Goal: Transaction & Acquisition: Purchase product/service

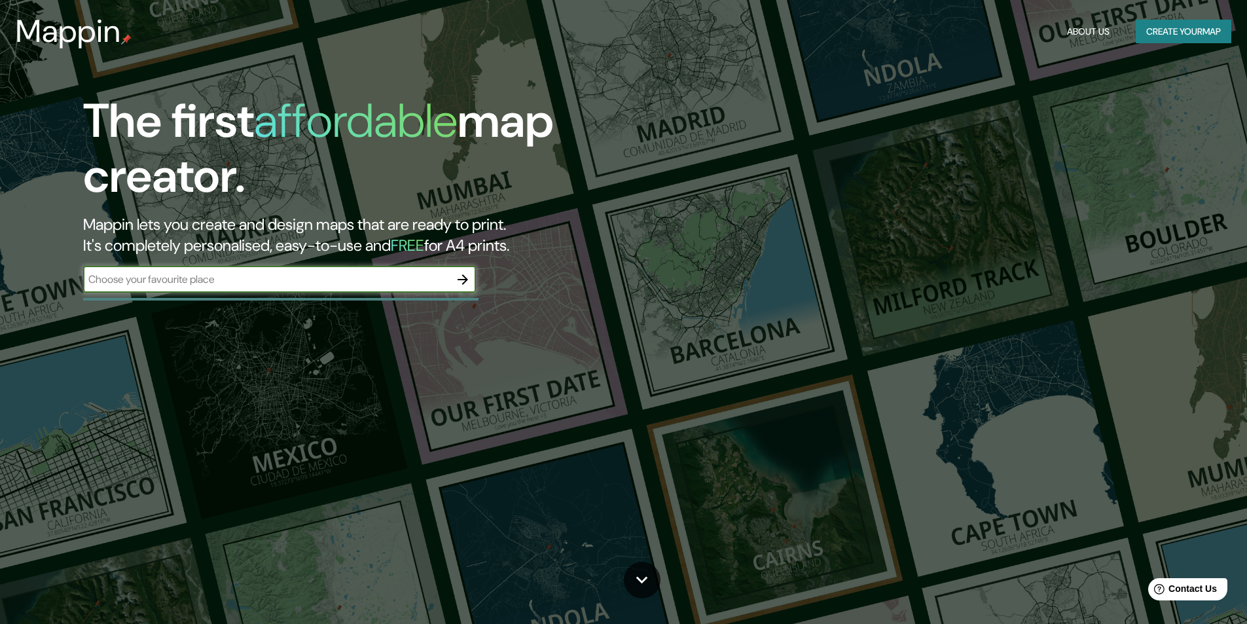
click at [367, 273] on input "text" at bounding box center [266, 279] width 367 height 15
type input "[PERSON_NAME] [PERSON_NAME]"
click at [466, 280] on icon "button" at bounding box center [463, 279] width 10 height 10
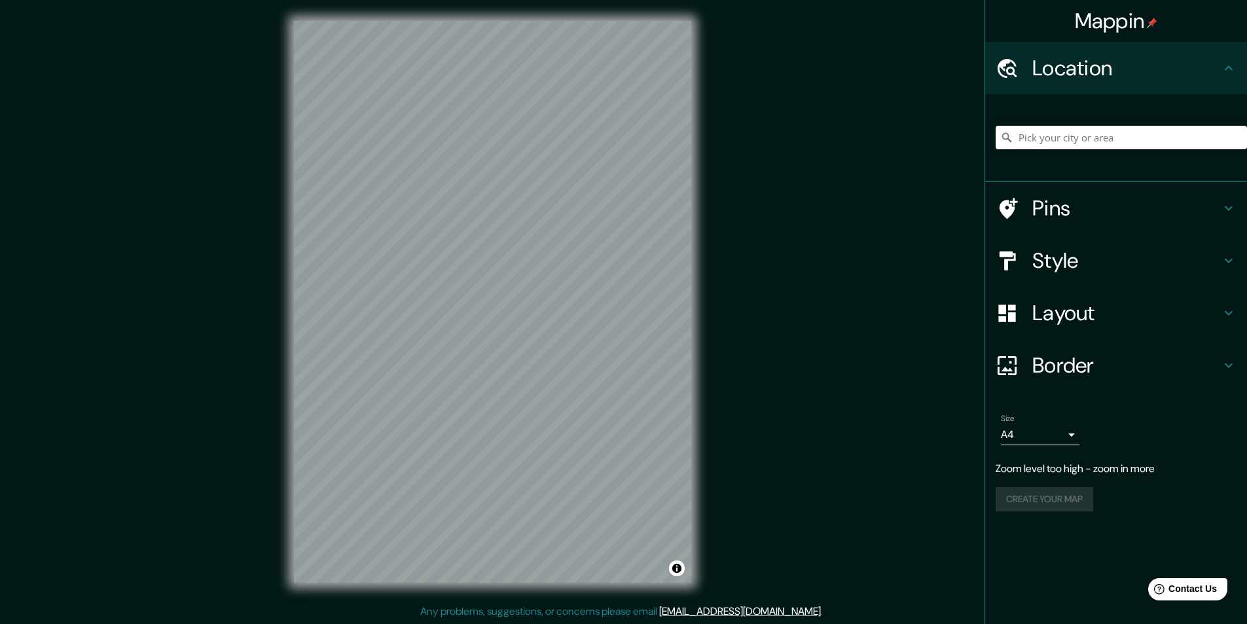
click at [1132, 128] on input "Pick your city or area" at bounding box center [1121, 138] width 251 height 24
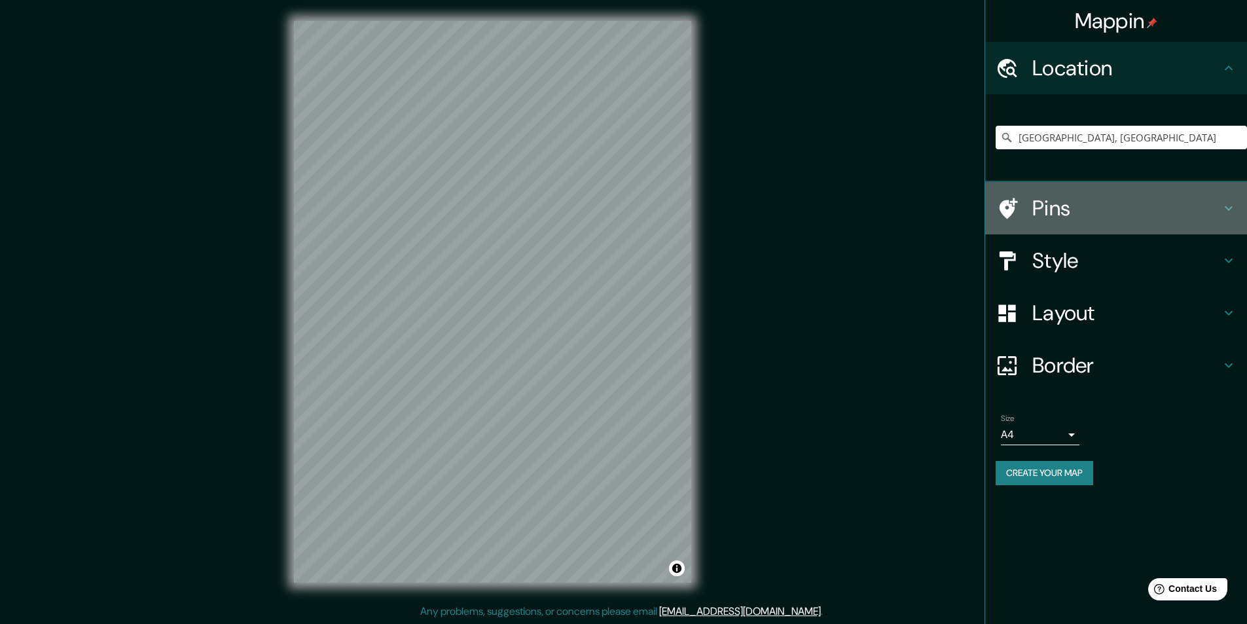
click at [1065, 206] on h4 "Pins" at bounding box center [1127, 208] width 189 height 26
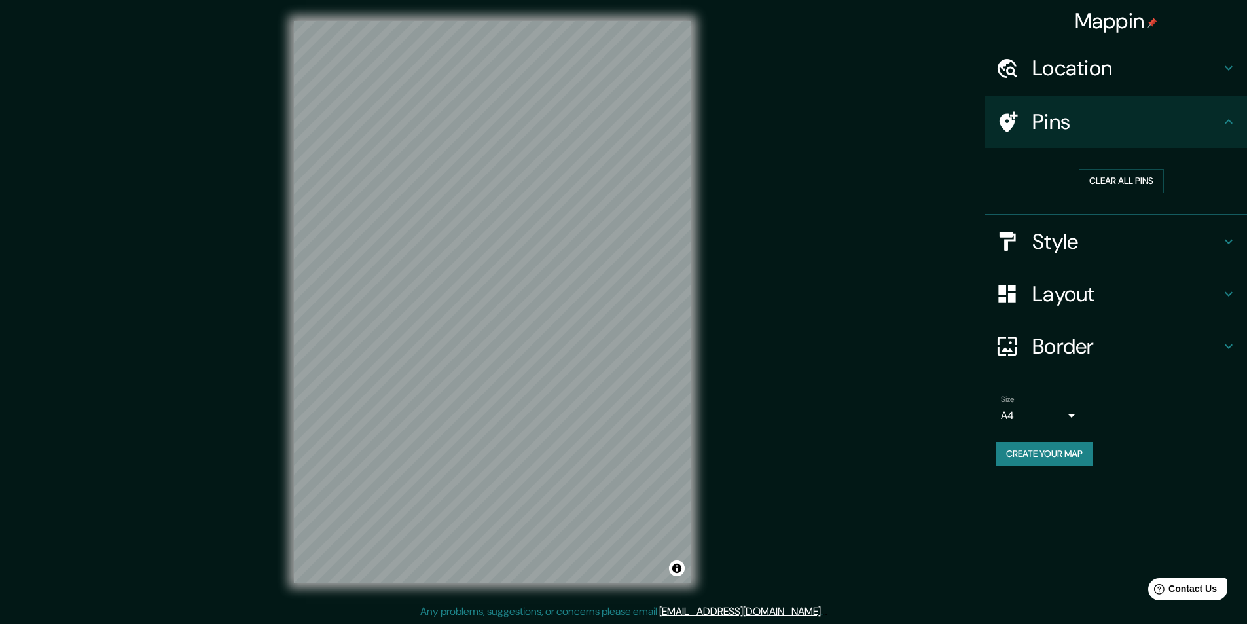
click at [1094, 127] on h4 "Pins" at bounding box center [1127, 122] width 189 height 26
click at [1110, 75] on h4 "Location" at bounding box center [1127, 68] width 189 height 26
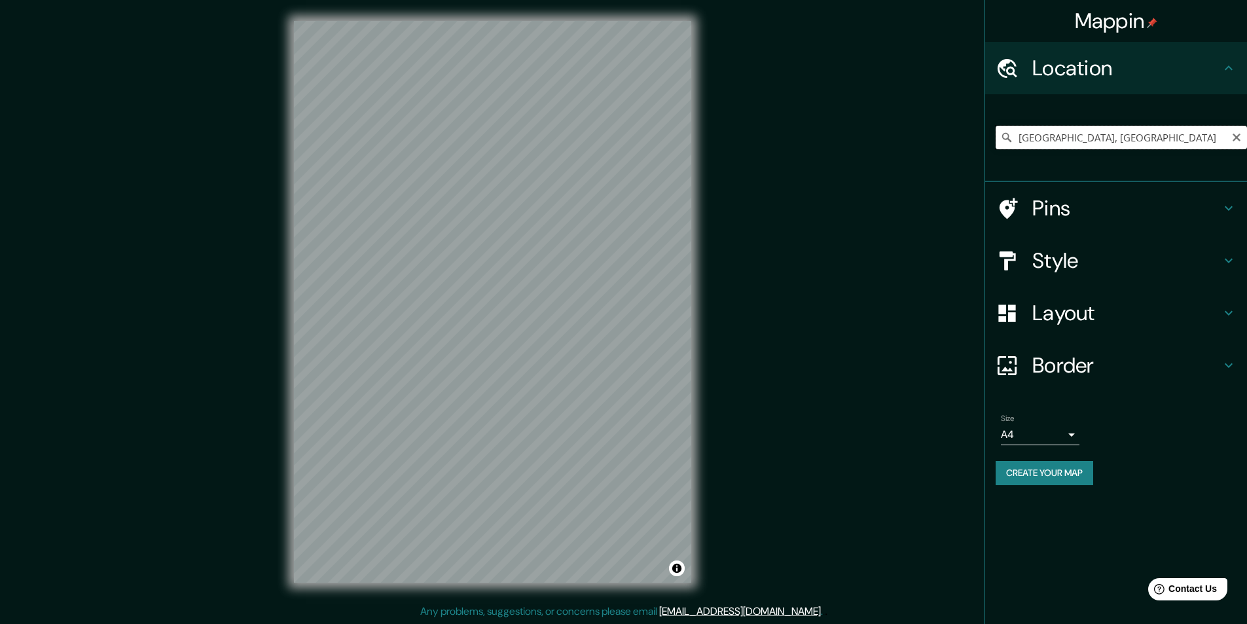
click at [1088, 136] on input "[GEOGRAPHIC_DATA], [GEOGRAPHIC_DATA]" at bounding box center [1121, 138] width 251 height 24
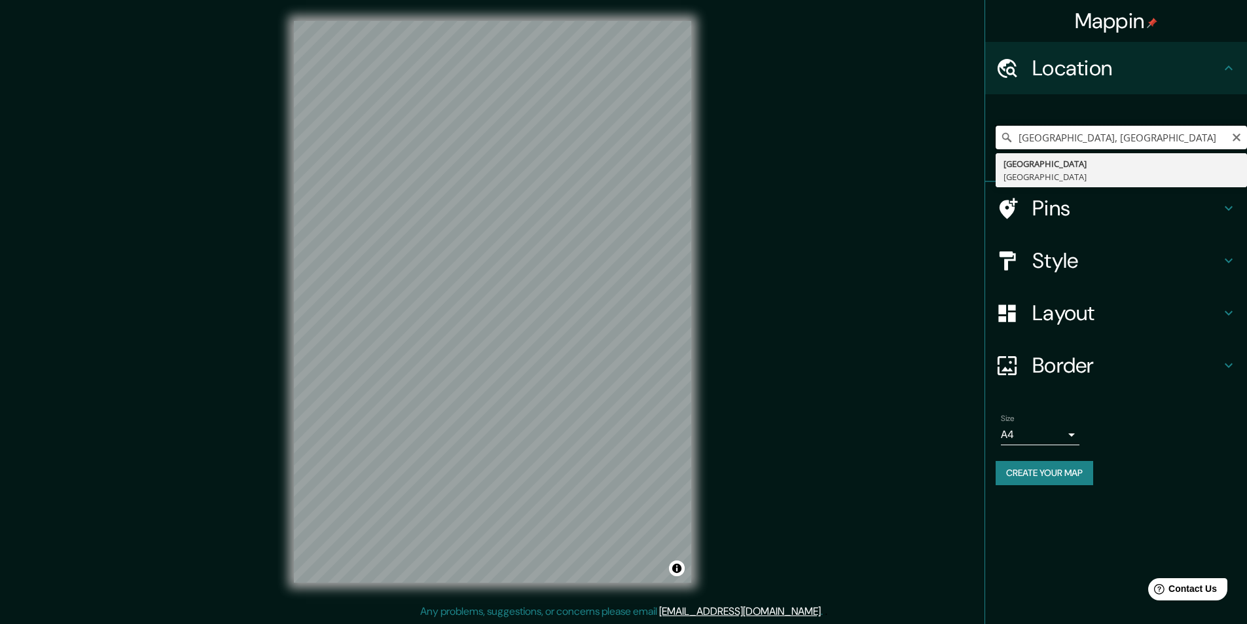
click at [1022, 139] on input "[GEOGRAPHIC_DATA], [GEOGRAPHIC_DATA]" at bounding box center [1121, 138] width 251 height 24
click at [1017, 139] on input "[GEOGRAPHIC_DATA], [GEOGRAPHIC_DATA]" at bounding box center [1121, 138] width 251 height 24
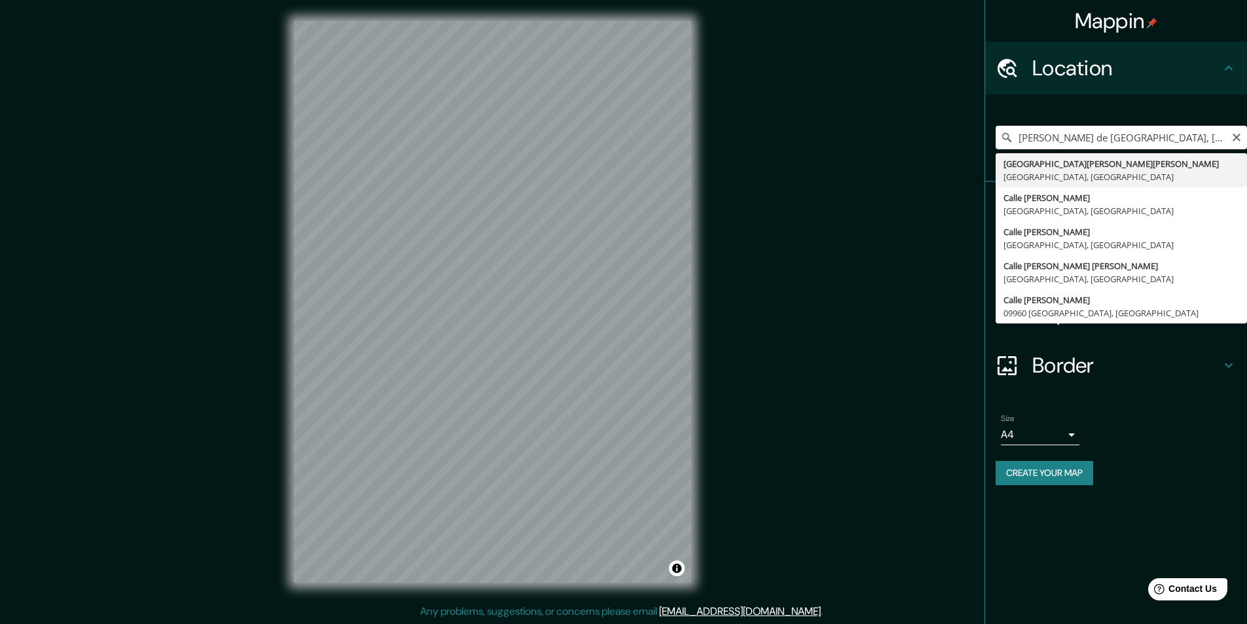
type input "[GEOGRAPHIC_DATA][PERSON_NAME][PERSON_NAME], [GEOGRAPHIC_DATA]"
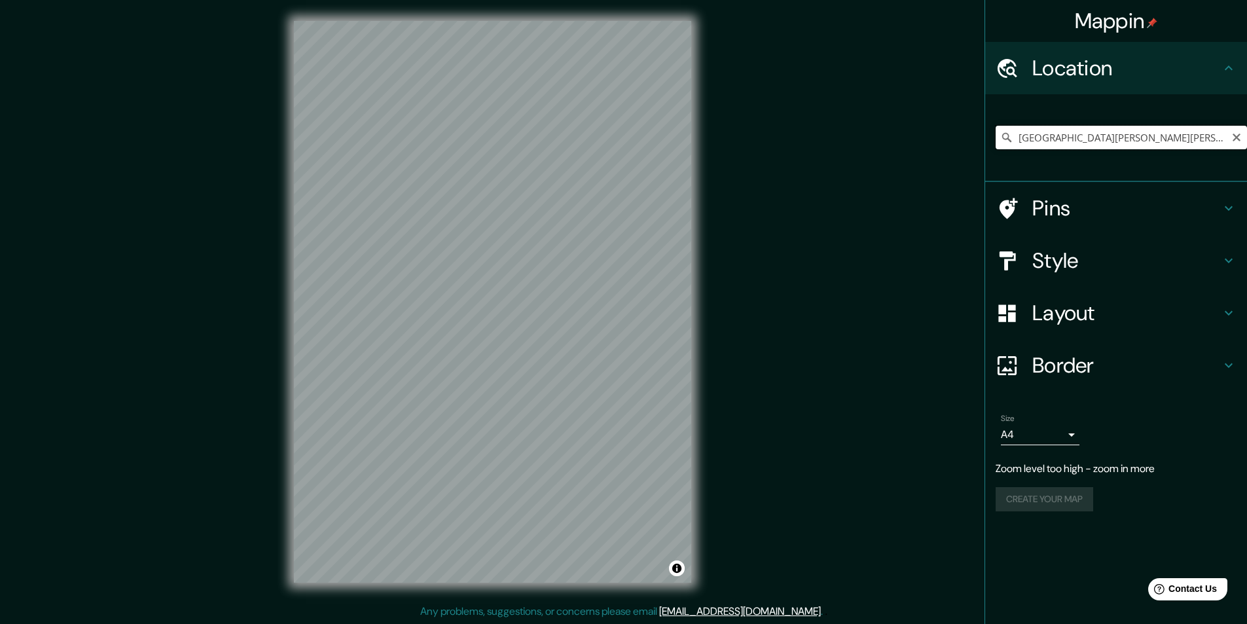
click at [1200, 138] on input "[GEOGRAPHIC_DATA][PERSON_NAME][PERSON_NAME], [GEOGRAPHIC_DATA]" at bounding box center [1121, 138] width 251 height 24
type input "[GEOGRAPHIC_DATA]"
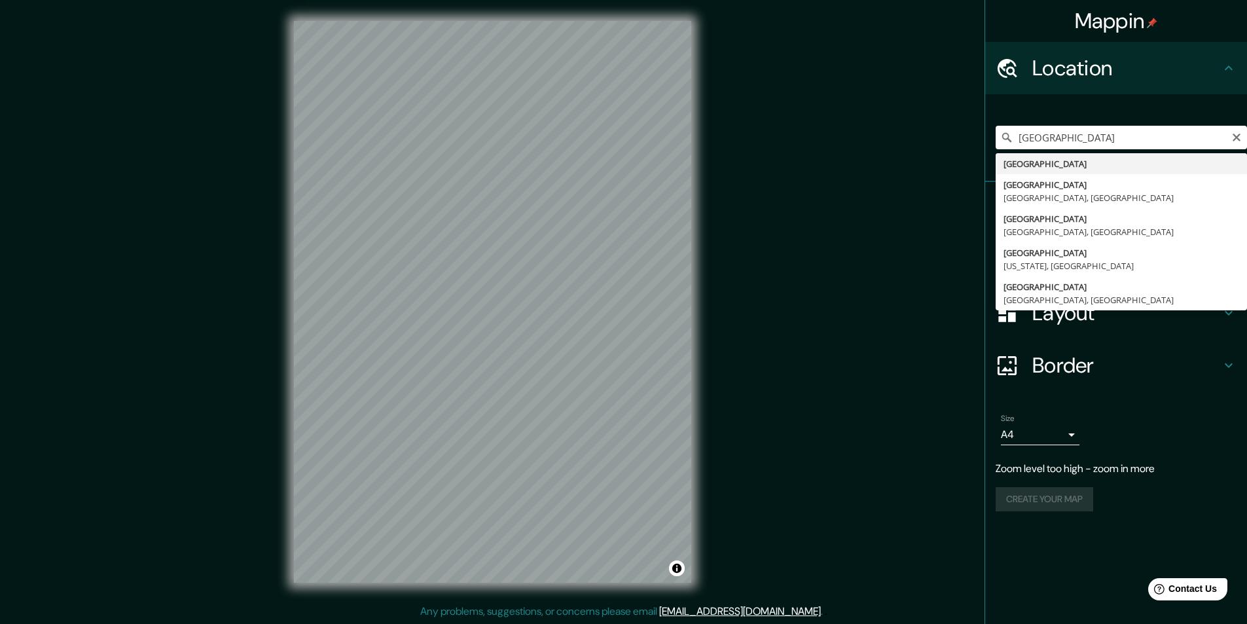
drag, startPoint x: 1083, startPoint y: 131, endPoint x: 1238, endPoint y: 138, distance: 154.7
click at [1240, 138] on icon "Clear" at bounding box center [1237, 137] width 10 height 10
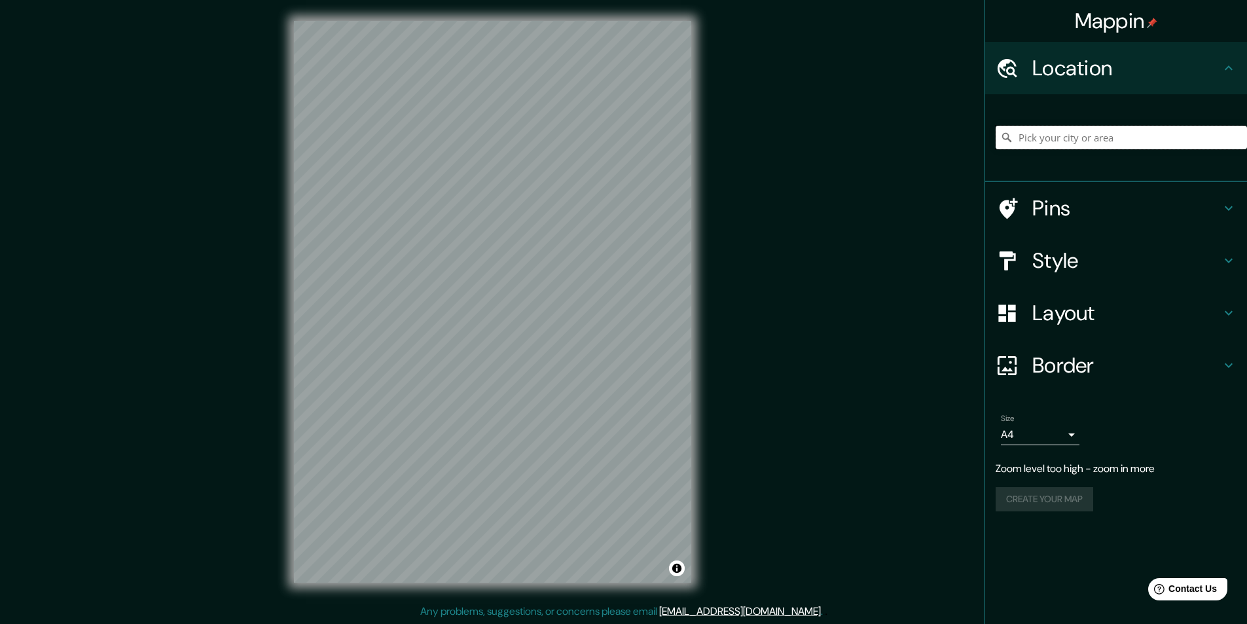
paste input "Av. [PERSON_NAME][STREET_ADDRESS][PERSON_NAME][PERSON_NAME]"
type input "[STREET_ADDRESS][PERSON_NAME][PERSON_NAME]"
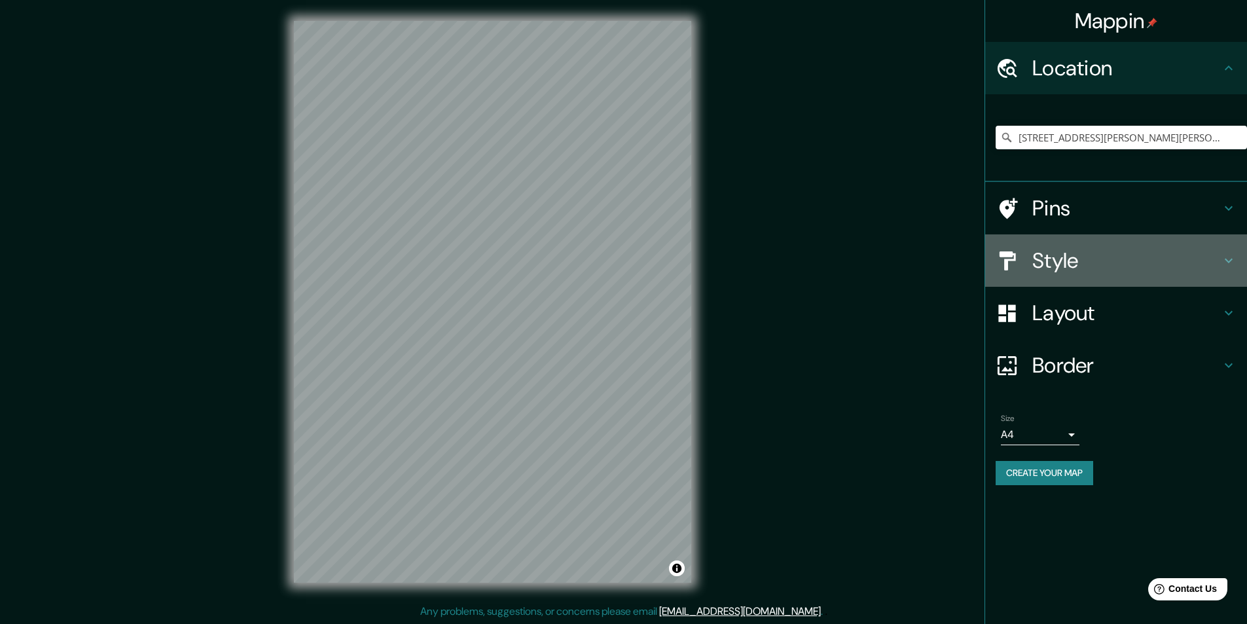
click at [1067, 265] on h4 "Style" at bounding box center [1127, 261] width 189 height 26
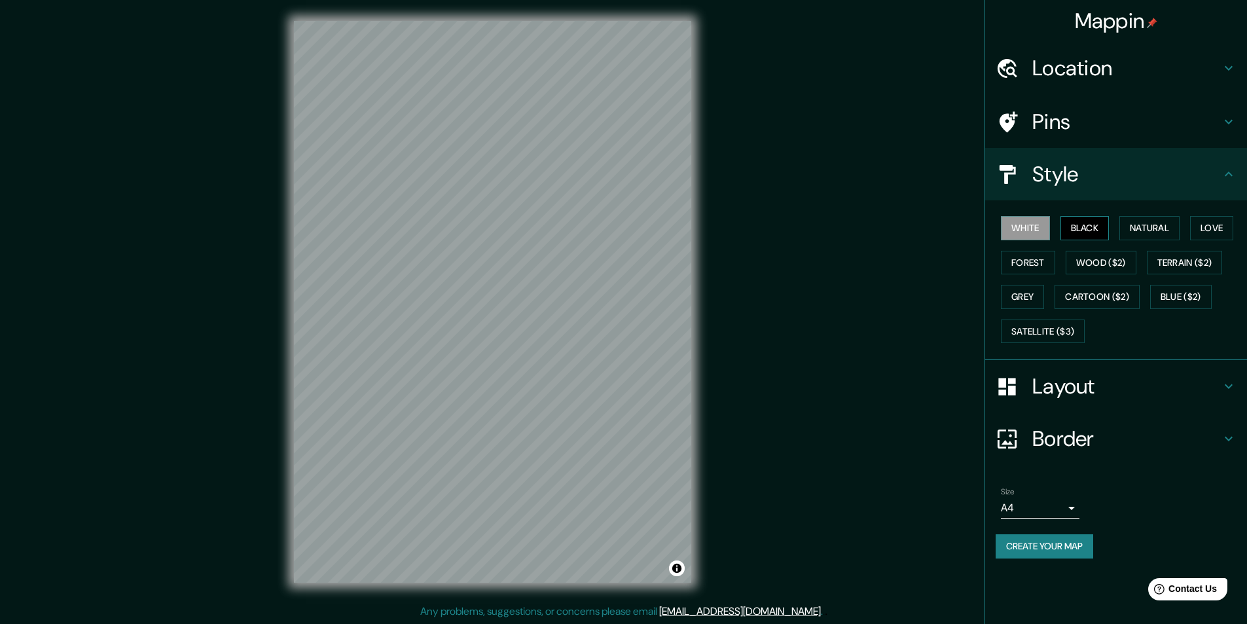
click at [1095, 231] on button "Black" at bounding box center [1085, 228] width 49 height 24
click at [1125, 225] on button "Natural" at bounding box center [1150, 228] width 60 height 24
click at [1217, 225] on button "Love" at bounding box center [1211, 228] width 43 height 24
click at [1037, 267] on button "Forest" at bounding box center [1028, 263] width 54 height 24
click at [1041, 223] on button "White" at bounding box center [1025, 228] width 49 height 24
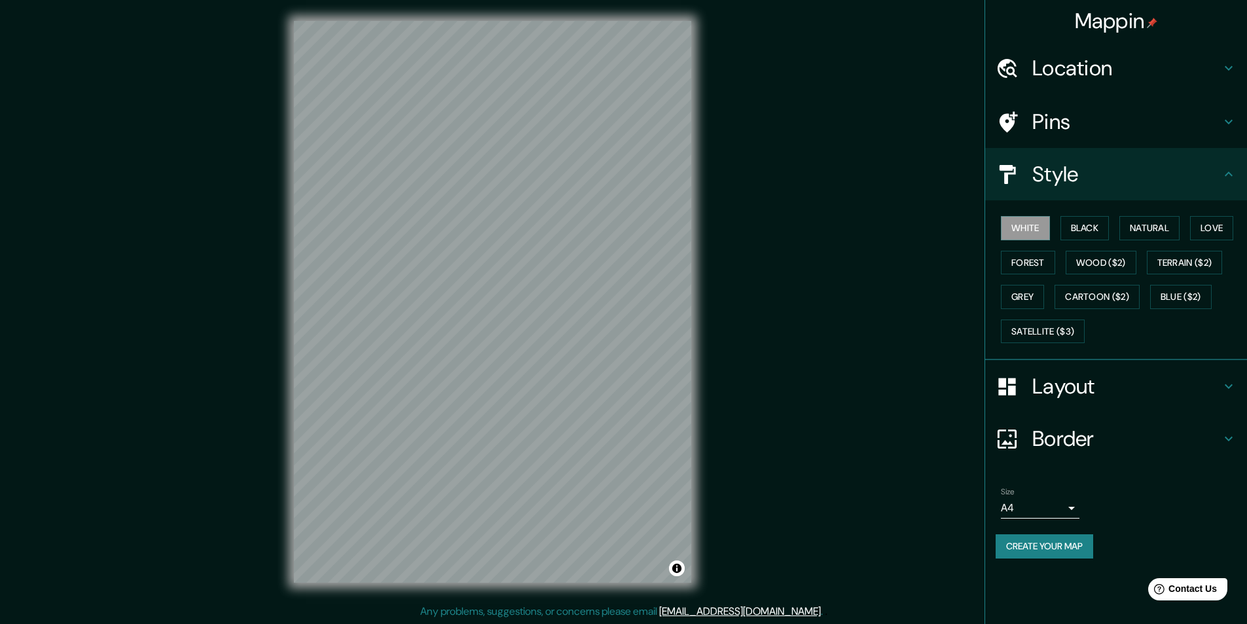
click at [1052, 549] on button "Create your map" at bounding box center [1045, 546] width 98 height 24
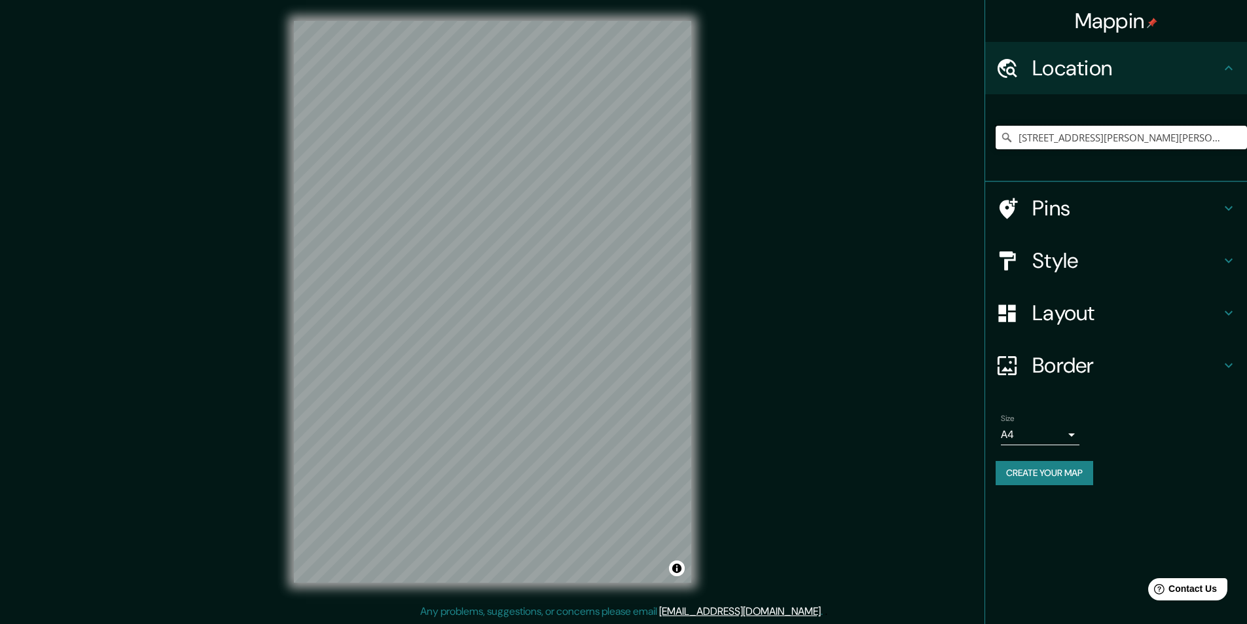
click at [1205, 146] on input "Avenida Miguel Ángel De Quevedo 209, 04310 Ciudad de México, México" at bounding box center [1121, 138] width 251 height 24
click at [1116, 140] on input "Avenida Miguel Ángel De Quevedo 209, 04310 Ciudad de México, México" at bounding box center [1121, 138] width 251 height 24
click at [1178, 134] on input "Avenida Miguel Ángel De Quevedo 209, 04310 Ciudad de México, México" at bounding box center [1121, 138] width 251 height 24
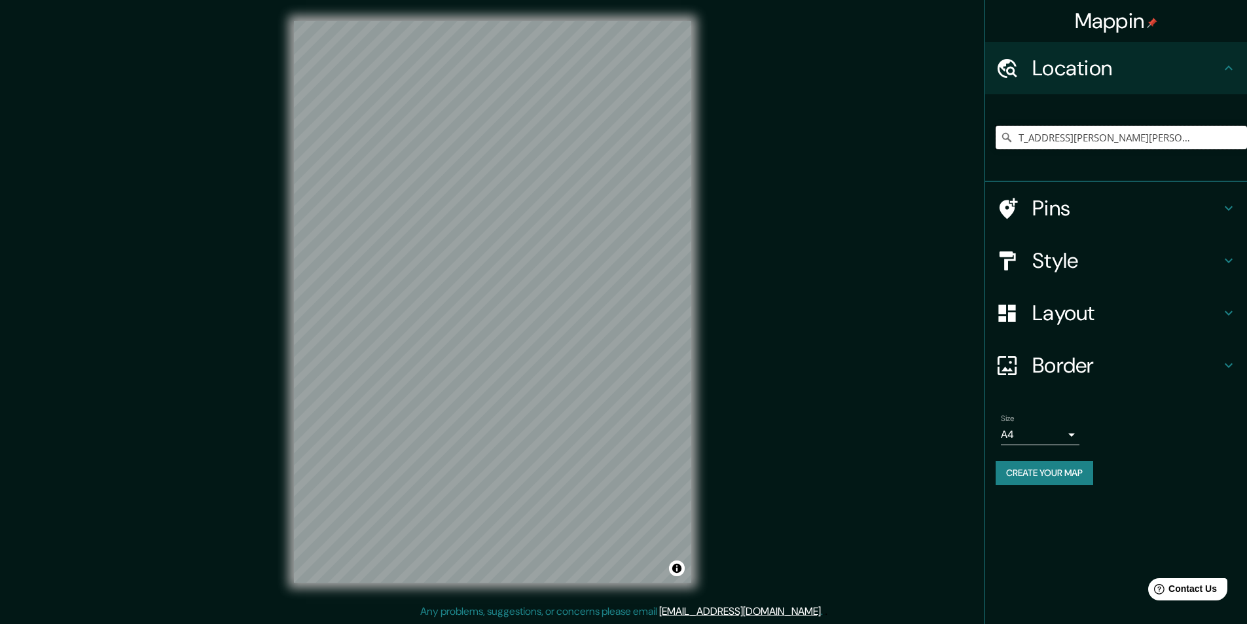
click at [1178, 134] on input "Avenida Miguel Ángel De Quevedo 209, 04310 Ciudad de México, México" at bounding box center [1121, 138] width 251 height 24
click at [883, 225] on div "Mappin Location Pins Style Layout Border Choose a border. Hint : you can make l…" at bounding box center [623, 312] width 1247 height 625
paste input "Avenida Miguel Ángel De Quevedo 209, 04310 Ciudad de México, México"
type input "Avenida Miguel Ángel De Quevedo 209, 04310 Ciudad de México, México"
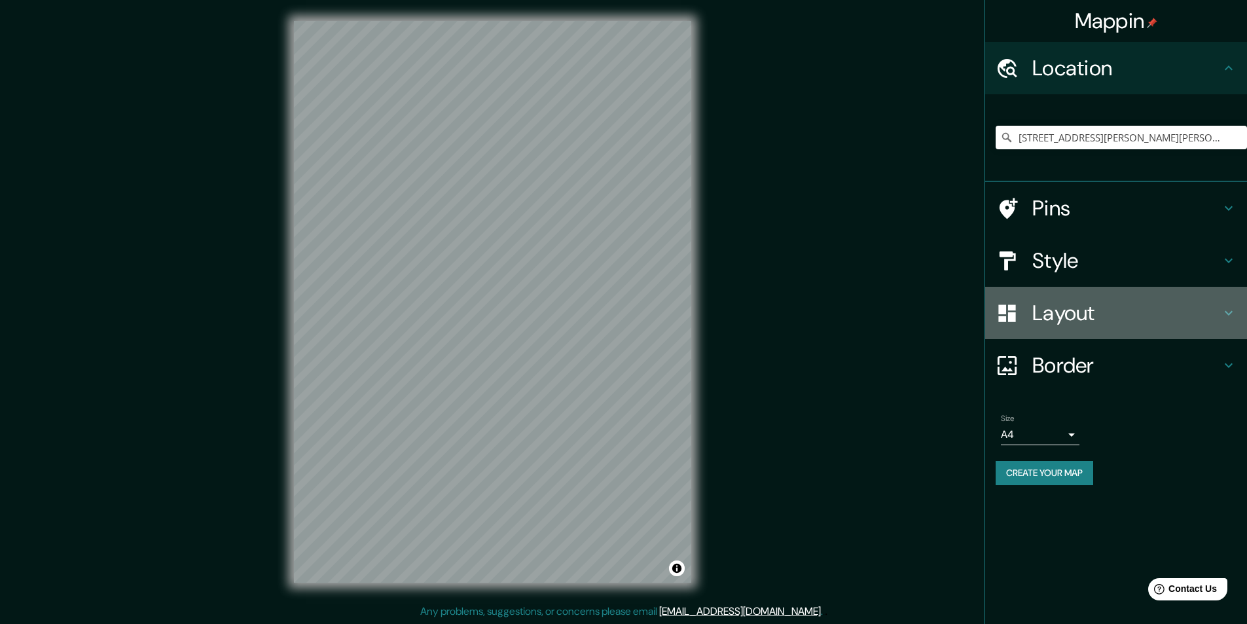
click at [1145, 318] on h4 "Layout" at bounding box center [1127, 313] width 189 height 26
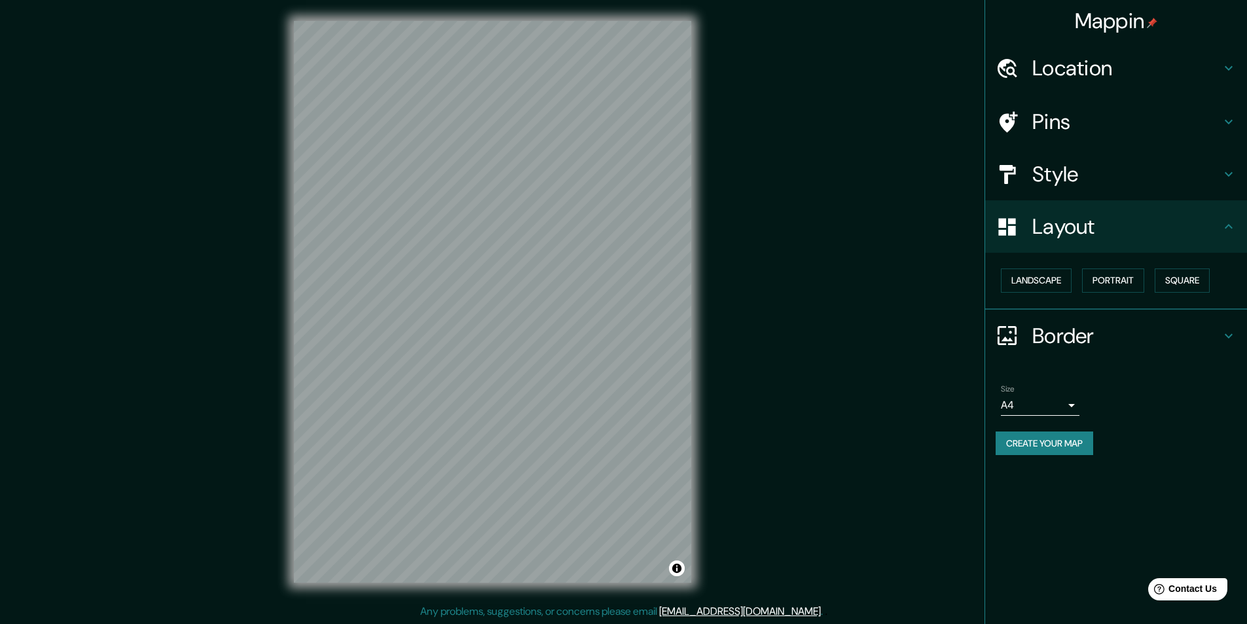
click at [1077, 340] on h4 "Border" at bounding box center [1127, 336] width 189 height 26
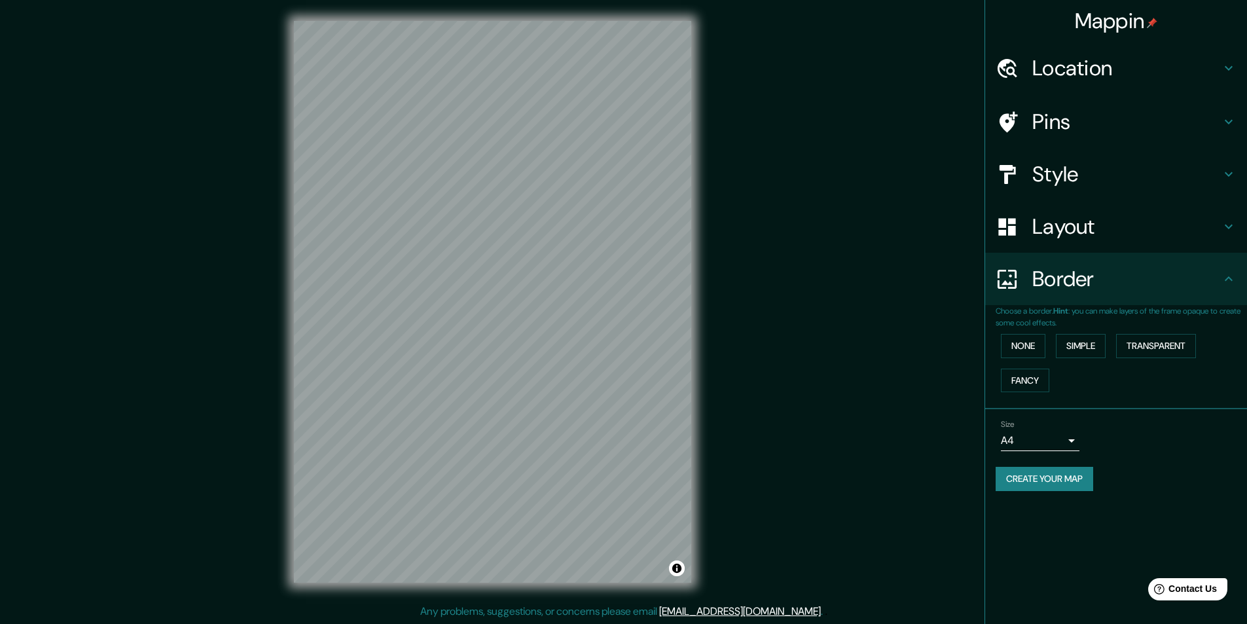
click at [1082, 308] on p "Choose a border. Hint : you can make layers of the frame opaque to create some …" at bounding box center [1121, 317] width 251 height 24
click at [970, 274] on div "Mappin Location Avenida Miguel Ángel De Quevedo 209, 04310 Ciudad de México, Mé…" at bounding box center [623, 312] width 1247 height 625
click at [1058, 117] on h4 "Pins" at bounding box center [1127, 122] width 189 height 26
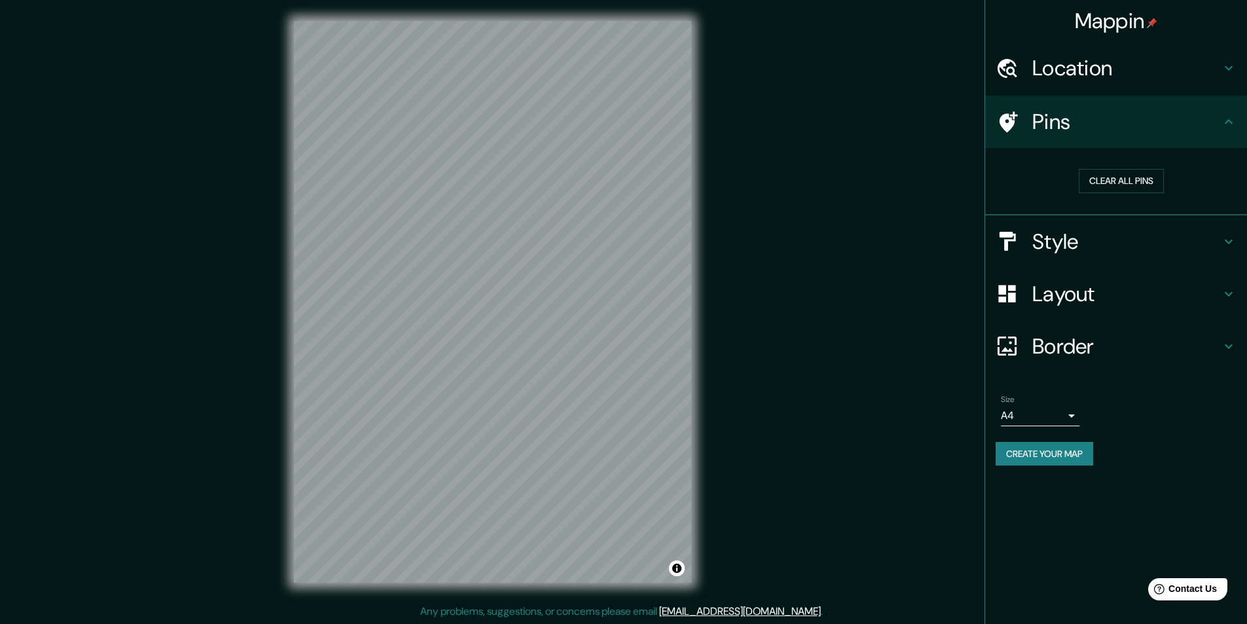
click at [1071, 248] on h4 "Style" at bounding box center [1127, 242] width 189 height 26
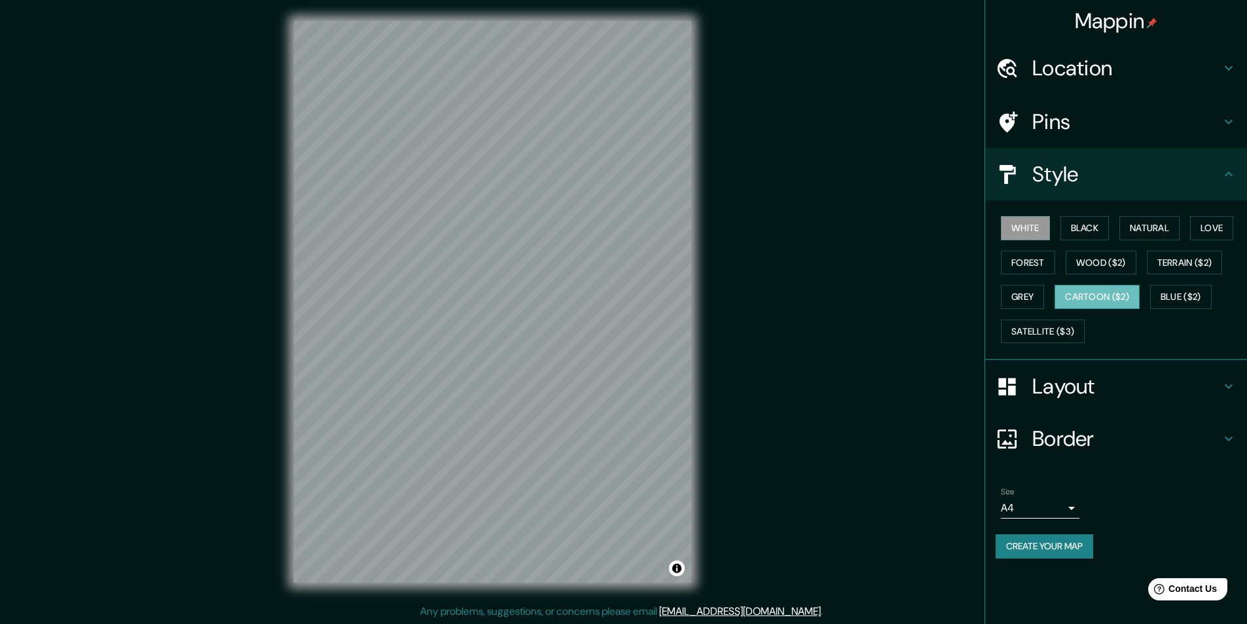
click at [1124, 301] on button "Cartoon ($2)" at bounding box center [1097, 297] width 85 height 24
click at [1176, 295] on button "Blue ($2)" at bounding box center [1182, 297] width 62 height 24
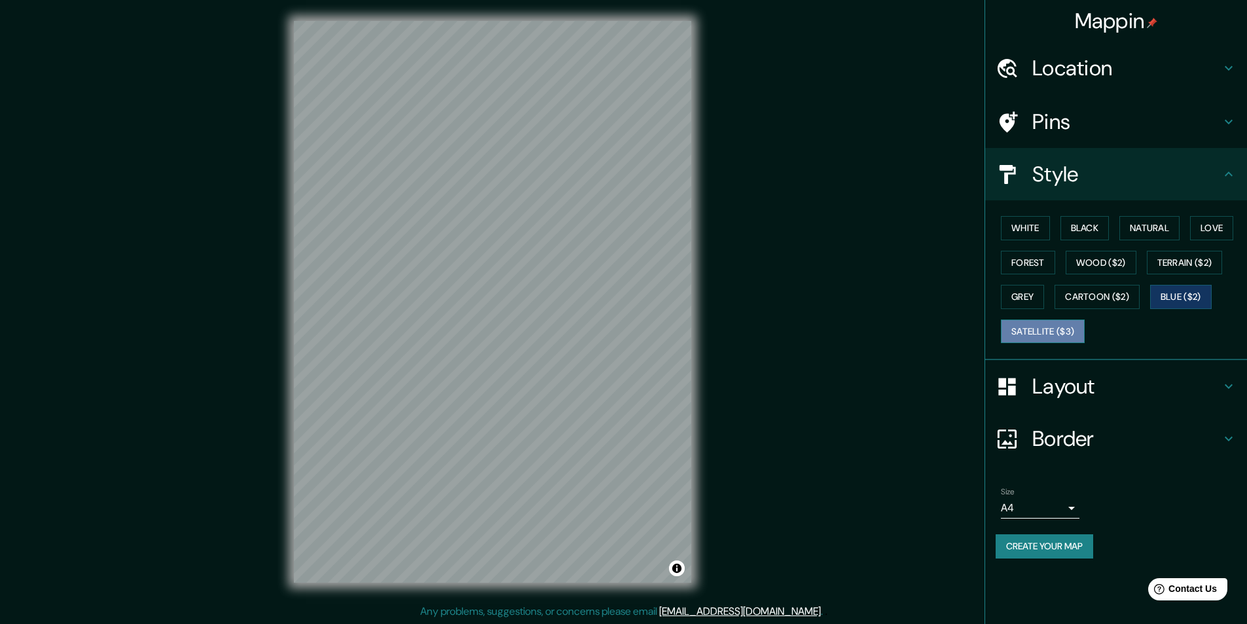
click at [1068, 328] on button "Satellite ($3)" at bounding box center [1043, 332] width 84 height 24
click at [1186, 248] on div "White Black Natural Love Forest Wood ($2) Terrain ($2) Grey Cartoon ($2) Blue (…" at bounding box center [1121, 280] width 251 height 138
click at [1182, 259] on button "Terrain ($2)" at bounding box center [1185, 263] width 76 height 24
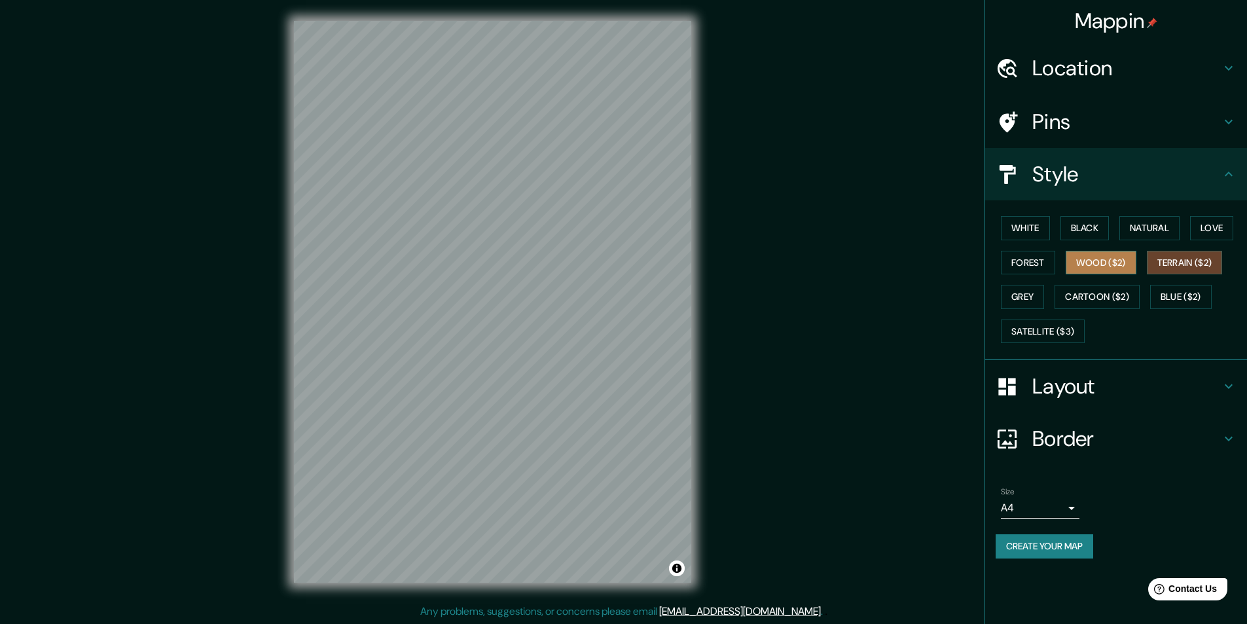
click at [1088, 266] on button "Wood ($2)" at bounding box center [1101, 263] width 71 height 24
click at [1046, 254] on button "Forest" at bounding box center [1028, 263] width 54 height 24
click at [1111, 171] on h4 "Style" at bounding box center [1127, 174] width 189 height 26
